Goal: Task Accomplishment & Management: Manage account settings

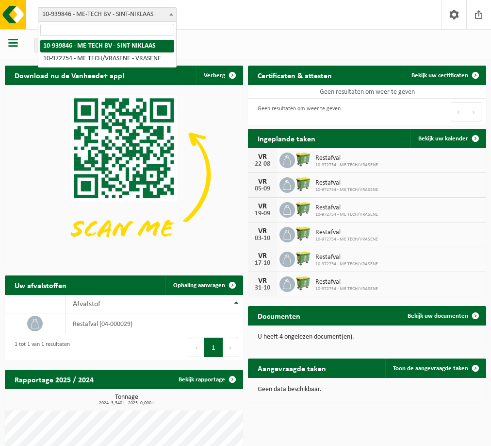
click at [75, 15] on span "10-939846 - ME-TECH BV - SINT-NIKLAAS" at bounding box center [107, 15] width 138 height 14
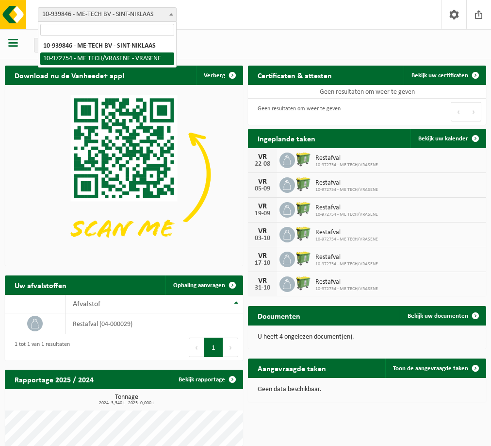
select select "156588"
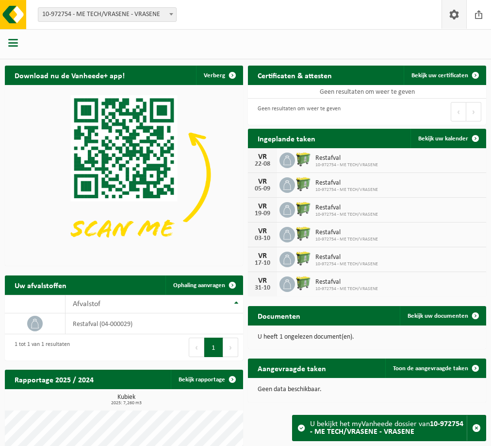
click at [458, 11] on span at bounding box center [454, 14] width 15 height 29
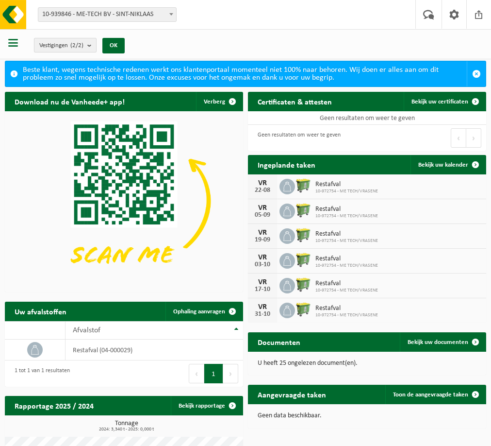
click at [78, 45] on count "(2/2)" at bounding box center [76, 45] width 13 height 6
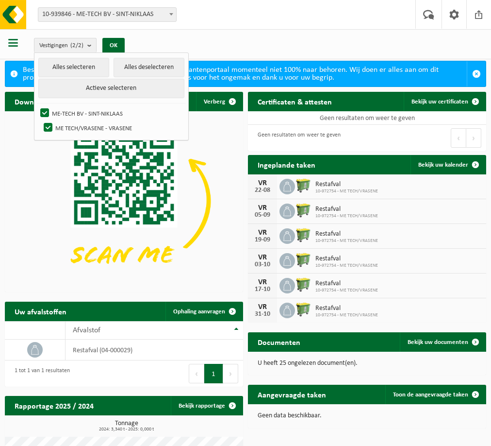
click at [102, 20] on span "10-939846 - ME-TECH BV - SINT-NIKLAAS" at bounding box center [107, 15] width 138 height 14
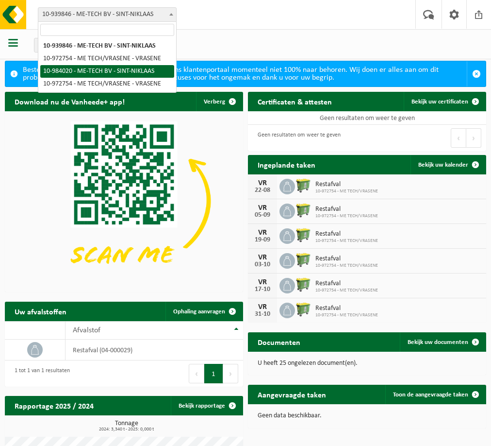
select select "163587"
